Goal: Transaction & Acquisition: Purchase product/service

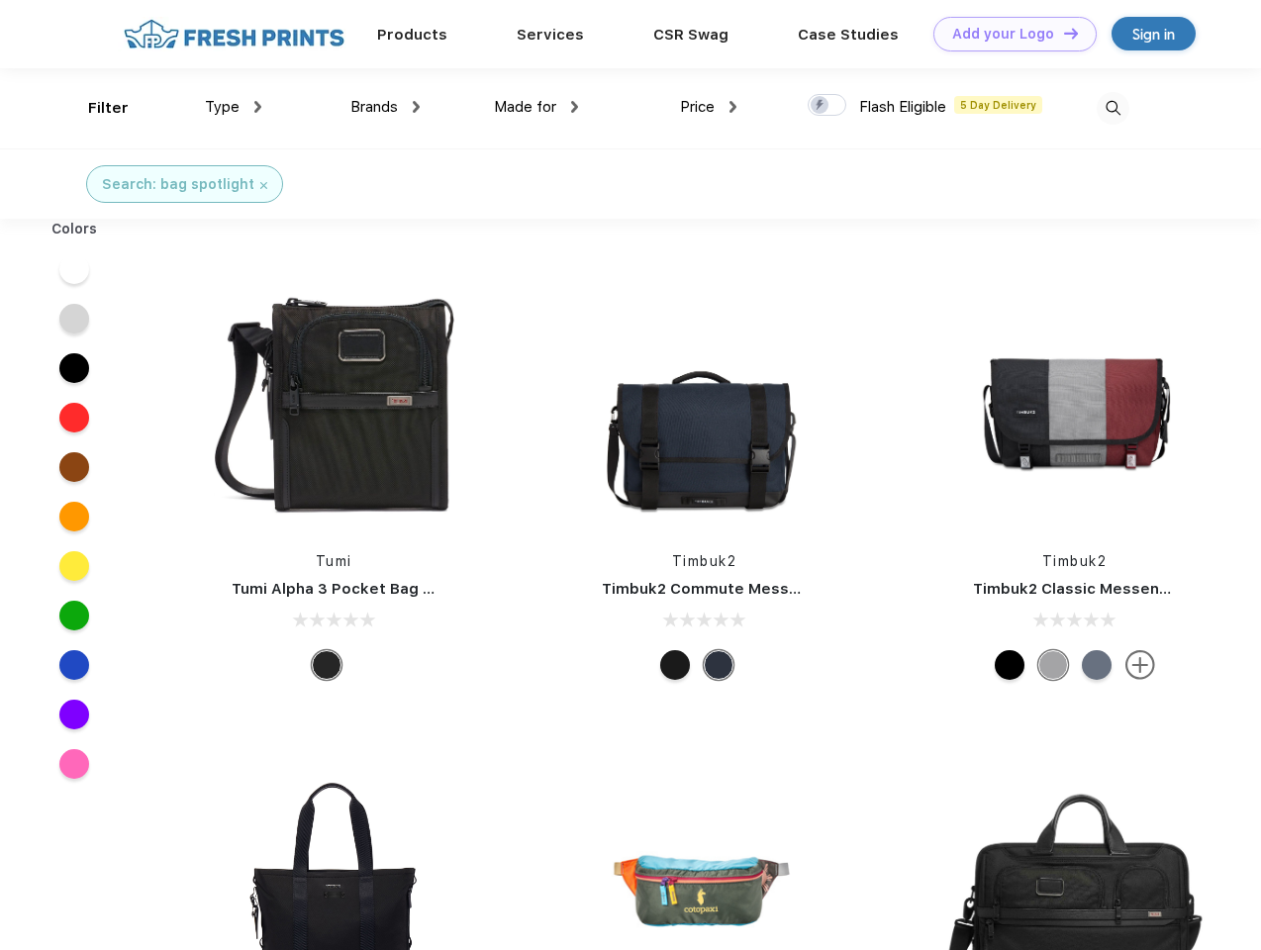
click at [1007, 34] on link "Add your Logo Design Tool" at bounding box center [1014, 34] width 163 height 35
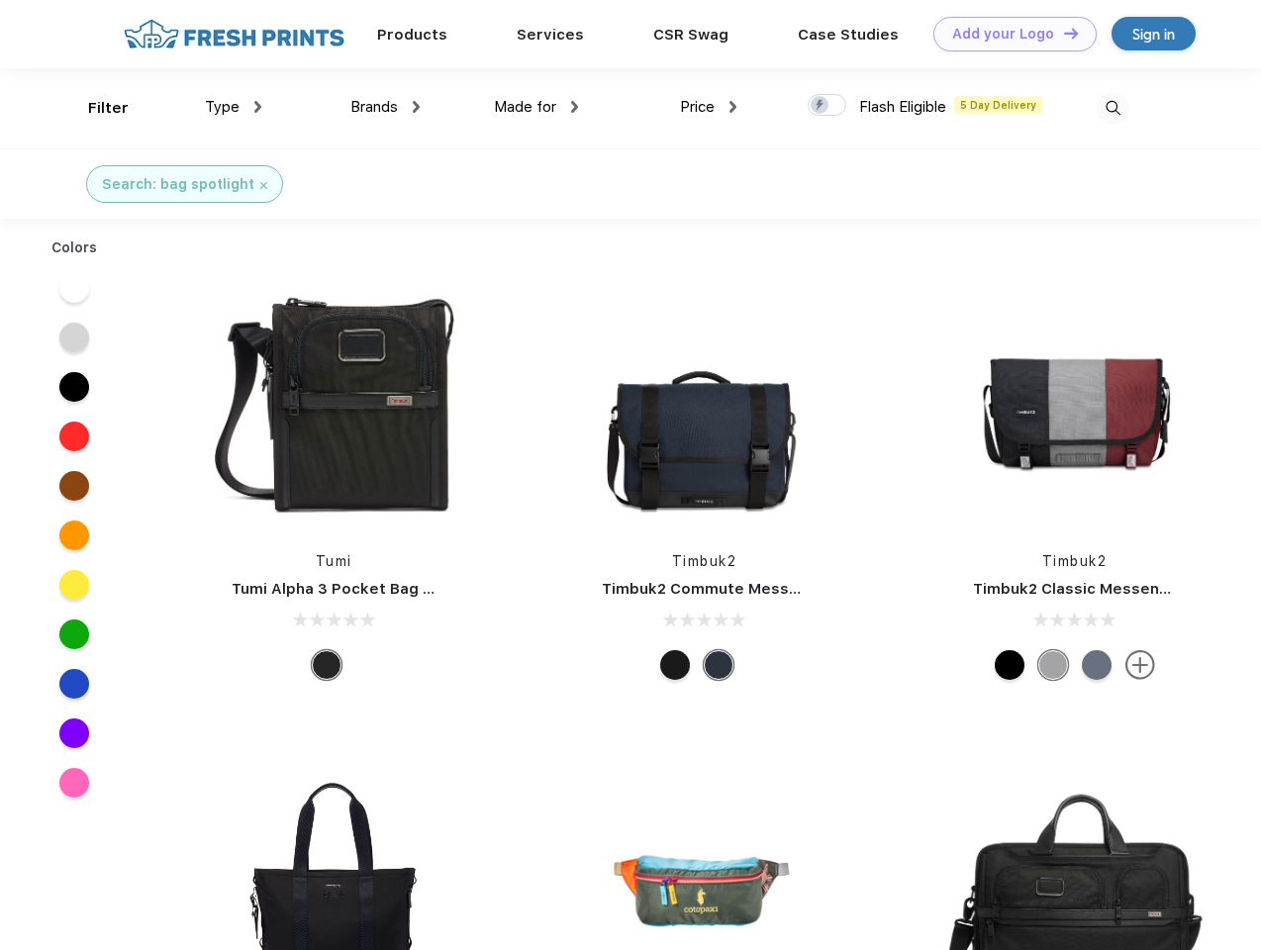
click at [0, 0] on div "Design Tool" at bounding box center [0, 0] width 0 height 0
click at [1062, 33] on link "Add your Logo Design Tool" at bounding box center [1014, 34] width 163 height 35
click at [95, 108] on div "Filter" at bounding box center [108, 108] width 41 height 23
click at [234, 107] on span "Type" at bounding box center [222, 107] width 35 height 18
click at [385, 107] on span "Brands" at bounding box center [373, 107] width 47 height 18
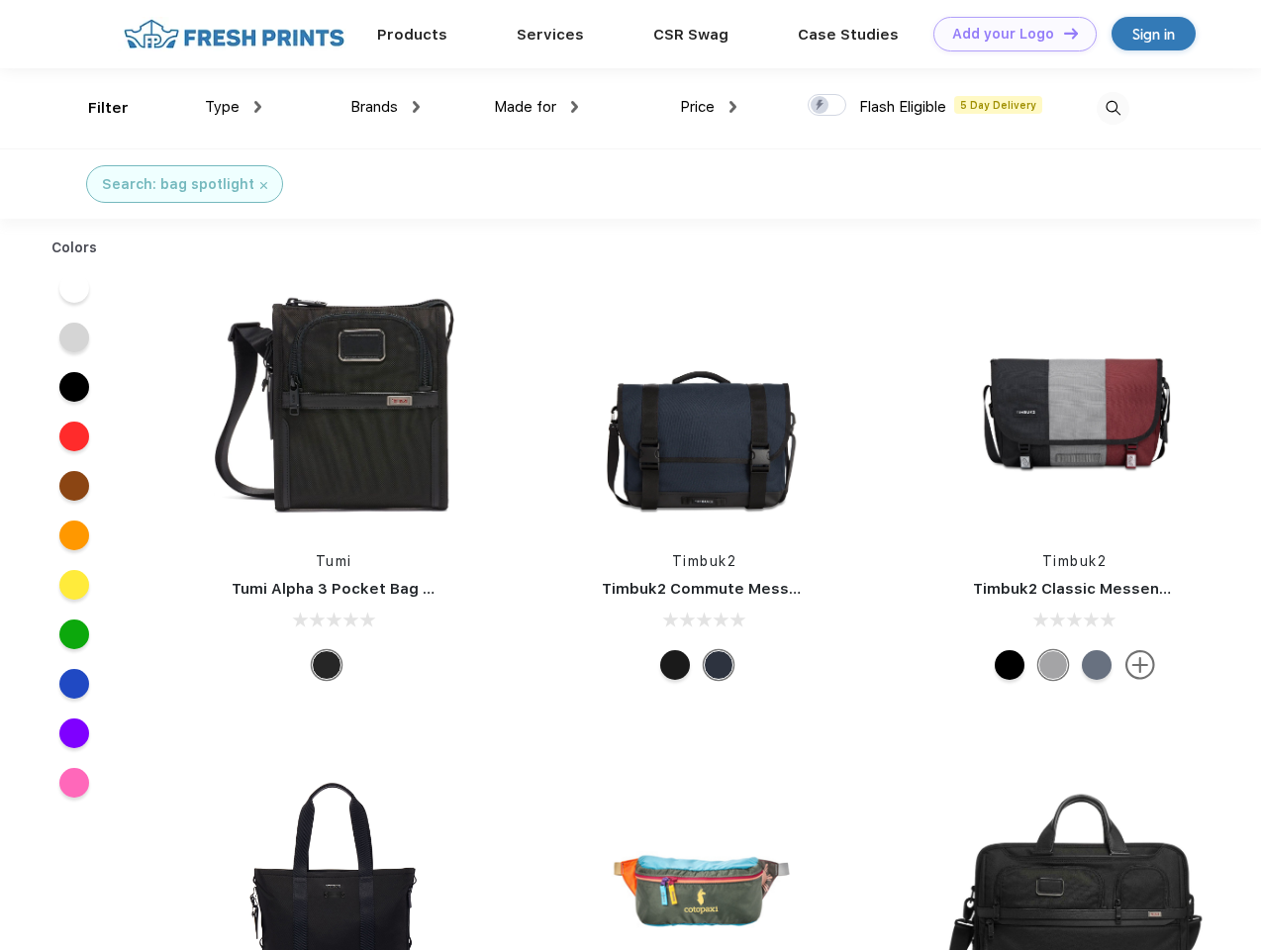
click at [536, 107] on span "Made for" at bounding box center [525, 107] width 62 height 18
click at [708, 107] on span "Price" at bounding box center [697, 107] width 35 height 18
click at [827, 106] on div at bounding box center [826, 105] width 39 height 22
click at [820, 106] on input "checkbox" at bounding box center [813, 99] width 13 height 13
click at [1112, 108] on img at bounding box center [1112, 108] width 33 height 33
